Goal: Transaction & Acquisition: Purchase product/service

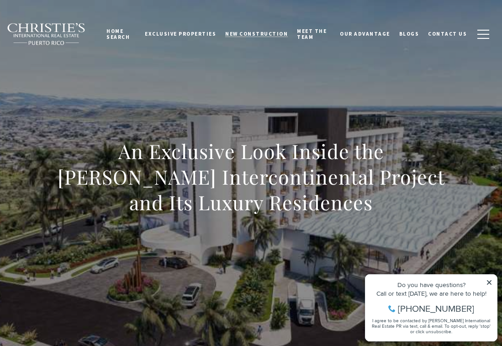
click at [260, 35] on span "New Construction" at bounding box center [256, 34] width 63 height 6
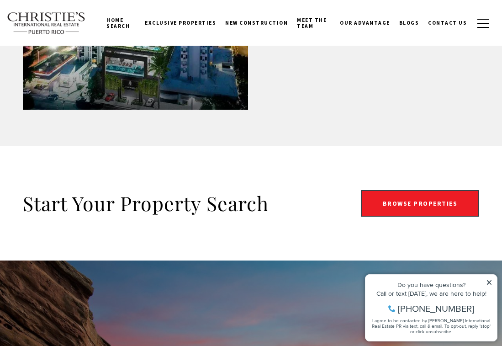
scroll to position [1333, 0]
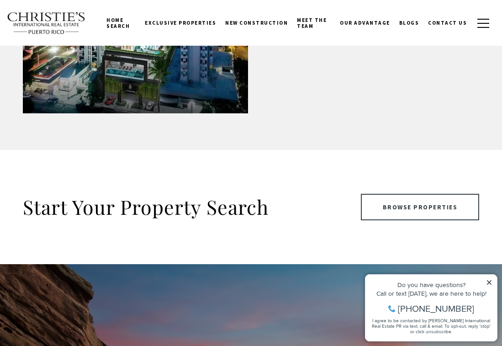
click at [402, 203] on link "Browse Properties" at bounding box center [420, 207] width 119 height 26
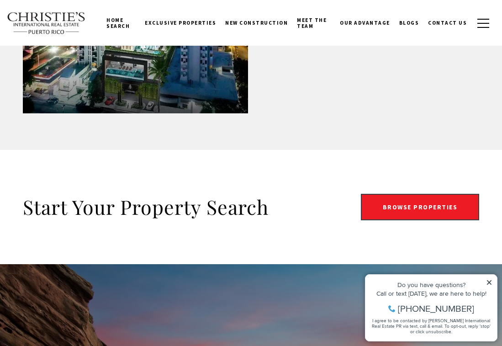
click at [493, 282] on div "Do you have questions? Call or text [DATE], we are here to help! [PHONE_NUMBER]…" at bounding box center [430, 307] width 131 height 66
click at [489, 284] on icon at bounding box center [489, 282] width 6 height 6
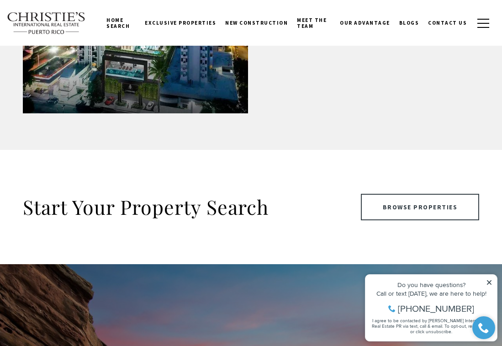
click at [427, 204] on link "Browse Properties" at bounding box center [420, 207] width 119 height 26
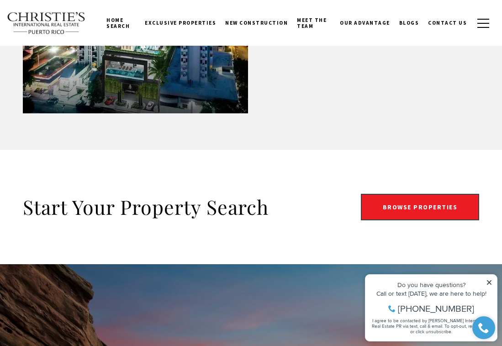
click at [490, 279] on icon at bounding box center [489, 282] width 6 height 6
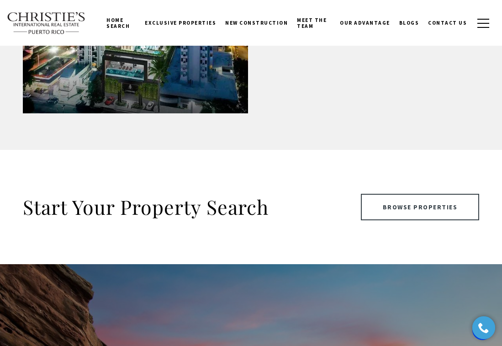
click at [422, 206] on link "Browse Properties" at bounding box center [420, 207] width 119 height 26
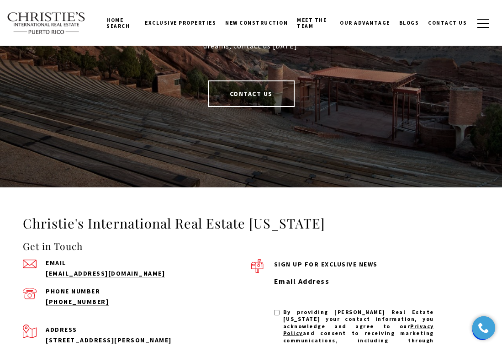
scroll to position [1722, 0]
